Goal: Task Accomplishment & Management: Manage account settings

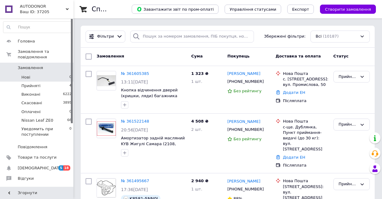
click at [30, 75] on li "Нові 0" at bounding box center [37, 77] width 75 height 9
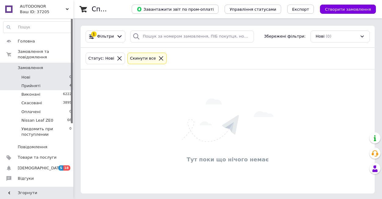
click at [30, 89] on li "Прийняті 4" at bounding box center [37, 86] width 75 height 9
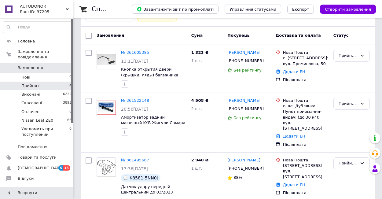
scroll to position [46, 0]
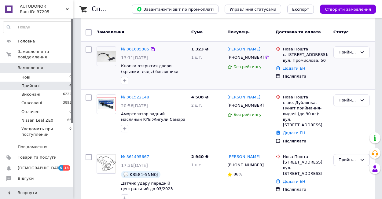
click at [347, 60] on div "Прийнято" at bounding box center [351, 65] width 41 height 43
click at [346, 53] on div "Прийнято" at bounding box center [348, 52] width 19 height 6
click at [344, 65] on li "Виконано" at bounding box center [352, 65] width 36 height 11
click at [354, 98] on div "Прийнято" at bounding box center [348, 100] width 19 height 6
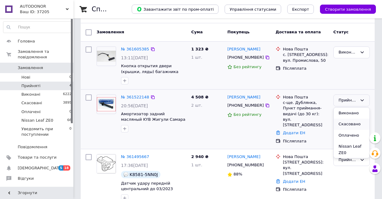
click at [340, 127] on li "Скасовано" at bounding box center [352, 124] width 36 height 11
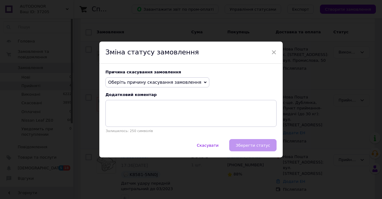
click at [168, 82] on span "Оберіть причину скасування замовлення" at bounding box center [154, 82] width 93 height 5
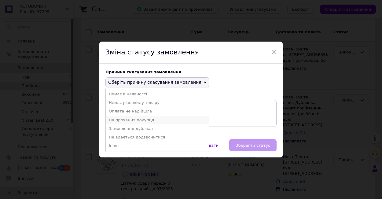
click at [130, 123] on li "На прохання покупця" at bounding box center [157, 120] width 103 height 9
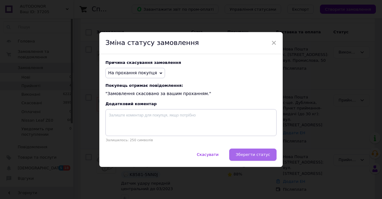
click at [243, 150] on button "Зберегти статус" at bounding box center [252, 155] width 47 height 12
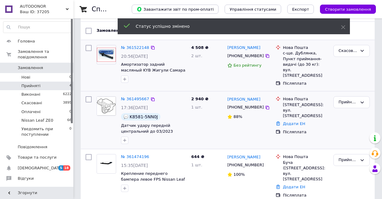
scroll to position [50, 0]
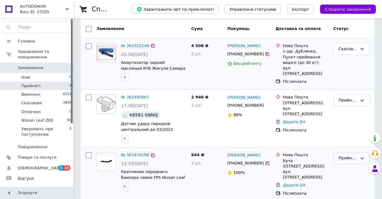
click at [353, 155] on div "Прийнято" at bounding box center [348, 158] width 19 height 6
click at [349, 168] on li "Виконано" at bounding box center [352, 170] width 36 height 11
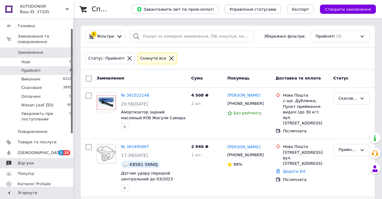
scroll to position [16, 0]
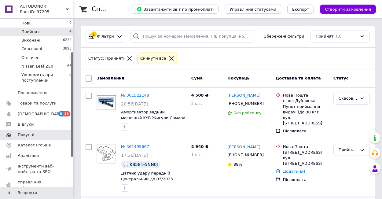
click at [35, 134] on span "Покупці" at bounding box center [37, 135] width 39 height 6
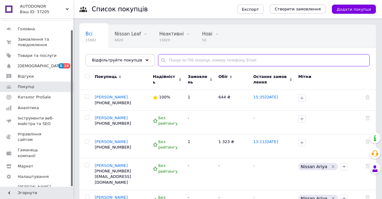
click at [166, 55] on input "text" at bounding box center [264, 60] width 212 height 12
paste input "0675979710"
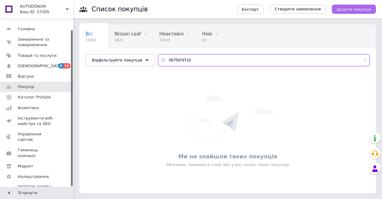
type input "0675979710"
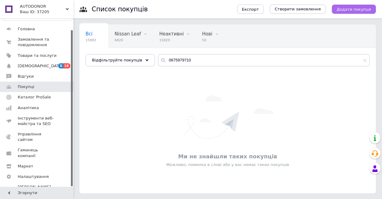
click at [352, 8] on span "Додати покупця" at bounding box center [354, 9] width 34 height 5
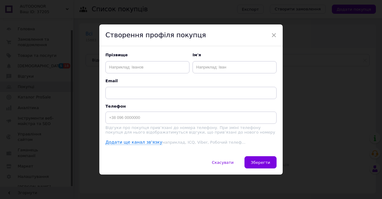
click at [155, 126] on p "Відгуки про покупця привʼязані до номера телефону. При зміні телефону покупця д…" at bounding box center [190, 129] width 171 height 9
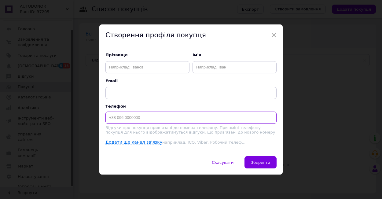
click at [155, 122] on input at bounding box center [190, 118] width 171 height 12
paste input "0675979710"
type input "[PHONE_NUMBER]"
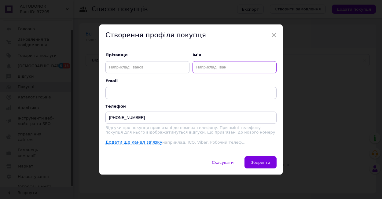
click at [200, 72] on input "text" at bounding box center [235, 67] width 84 height 12
type input "[PERSON_NAME]"
click at [257, 169] on div "Скасувати   Зберегти" at bounding box center [190, 165] width 183 height 18
click at [261, 165] on button "Зберегти" at bounding box center [261, 162] width 32 height 12
